Goal: Task Accomplishment & Management: Use online tool/utility

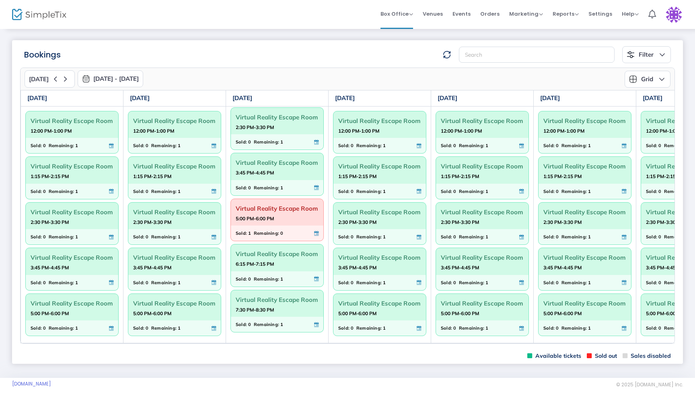
scroll to position [153, 0]
click at [674, 14] on img at bounding box center [674, 14] width 16 height 16
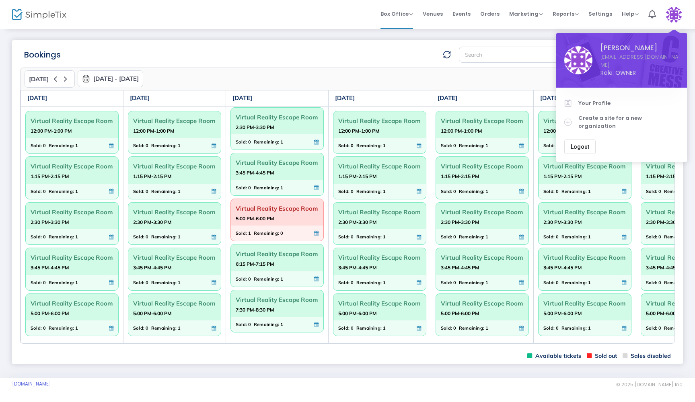
click at [579, 140] on button "Logout" at bounding box center [580, 147] width 31 height 14
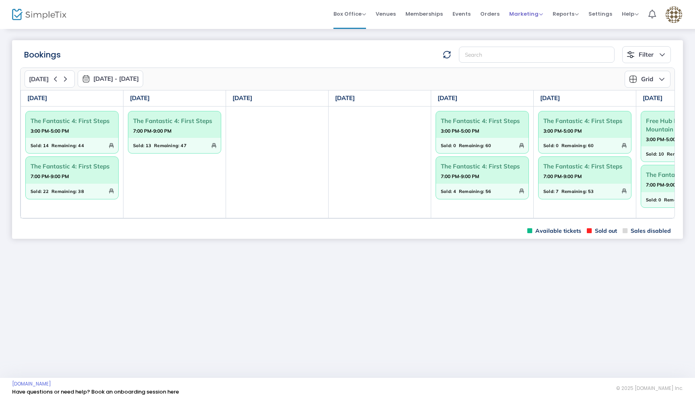
click at [522, 14] on span "Marketing" at bounding box center [526, 14] width 34 height 8
click at [521, 29] on li "Promo Codes" at bounding box center [541, 27] width 64 height 16
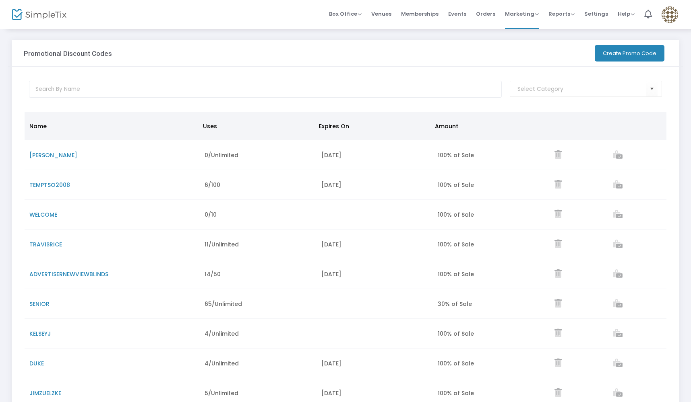
click at [629, 54] on button "Create Promo Code" at bounding box center [629, 53] width 70 height 16
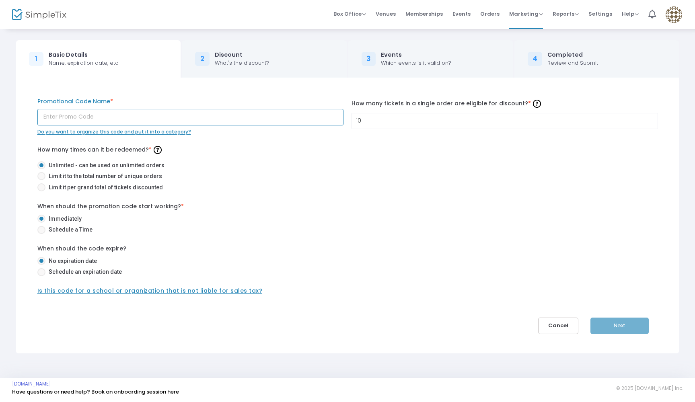
click at [89, 117] on input "text" at bounding box center [190, 117] width 307 height 16
click at [98, 121] on input "Rowdy2025" at bounding box center [190, 117] width 307 height 16
type input "Rowdy2025"
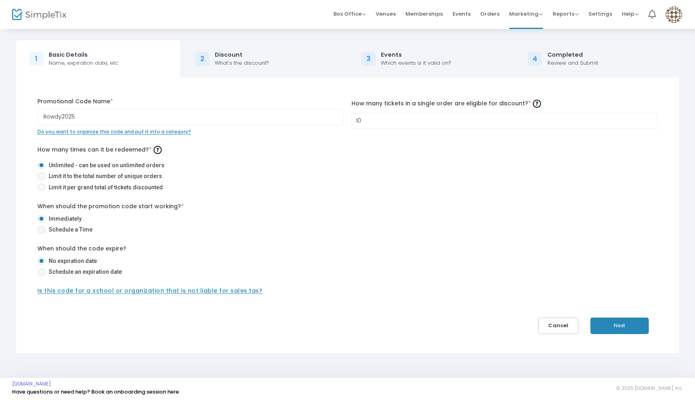
click at [43, 189] on span at bounding box center [41, 187] width 8 height 8
click at [41, 192] on input "Limit it per grand total of tickets discounted" at bounding box center [41, 192] width 0 height 0
radio input "true"
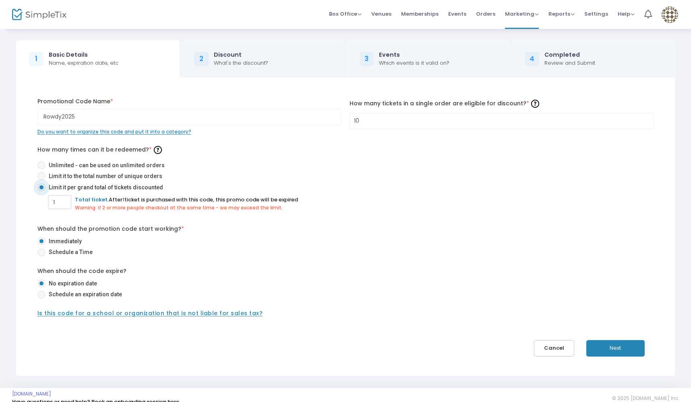
click at [59, 204] on input "1" at bounding box center [59, 202] width 21 height 15
type input "50"
click at [202, 243] on label "Immediately" at bounding box center [342, 241] width 610 height 8
click at [41, 245] on input "Immediately" at bounding box center [41, 245] width 0 height 0
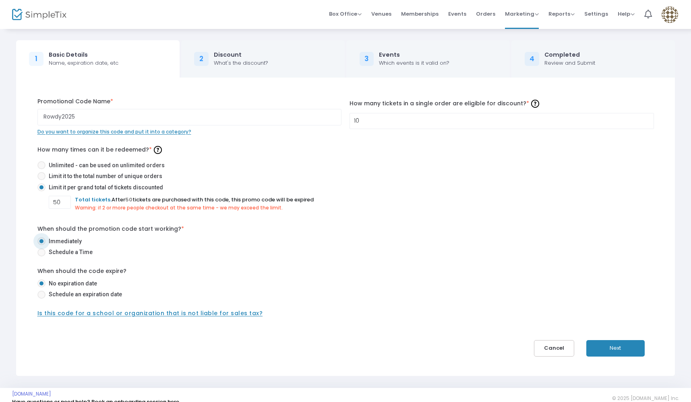
click at [611, 351] on button "Next" at bounding box center [615, 348] width 58 height 16
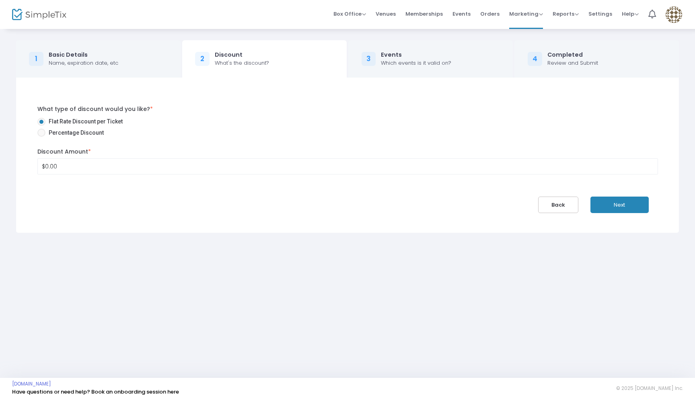
click at [39, 134] on span at bounding box center [41, 133] width 8 height 8
click at [41, 137] on input "Percentage Discount" at bounding box center [41, 137] width 0 height 0
radio input "true"
type input "0"
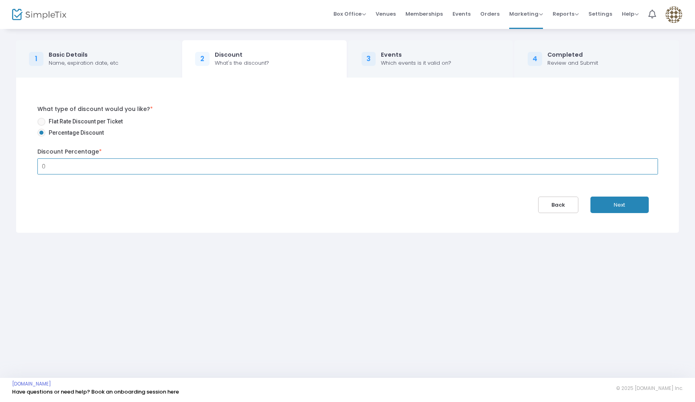
click at [62, 167] on input "0" at bounding box center [348, 166] width 620 height 15
type input "100.00%"
click at [623, 209] on button "Next" at bounding box center [620, 205] width 58 height 16
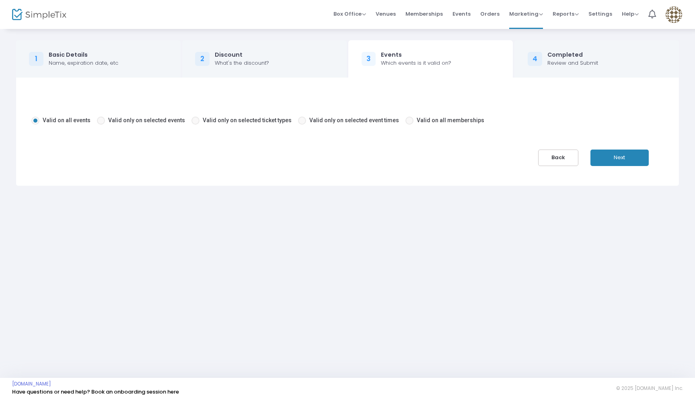
click at [616, 155] on button "Next" at bounding box center [620, 158] width 58 height 16
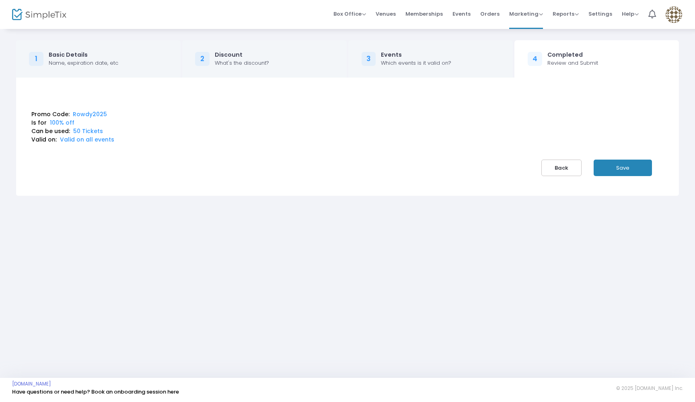
click at [257, 23] on div "Box Office Sell Tickets Bookings Sell Season Pass Venues Memberships Events Ord…" at bounding box center [399, 14] width 593 height 29
